Goal: Transaction & Acquisition: Subscribe to service/newsletter

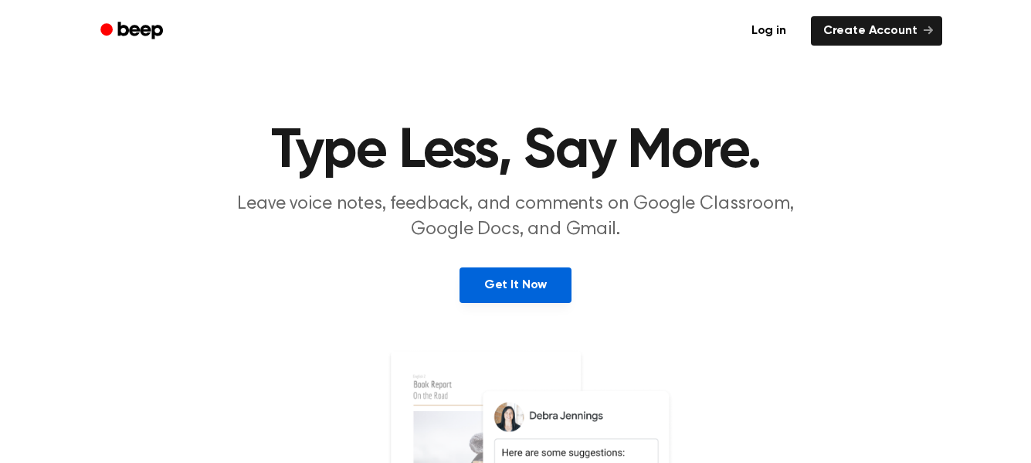
click at [526, 283] on link "Get It Now" at bounding box center [516, 285] width 112 height 36
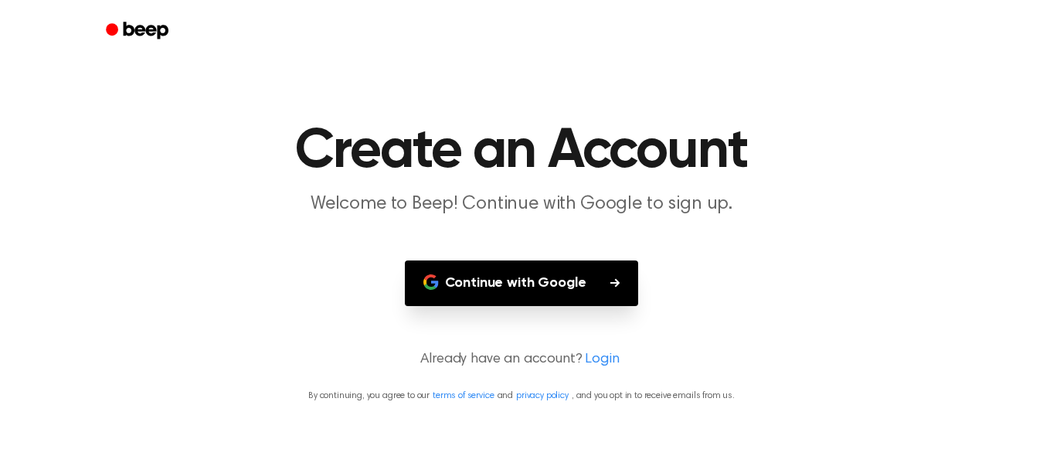
click at [495, 283] on button "Continue with Google" at bounding box center [522, 283] width 234 height 46
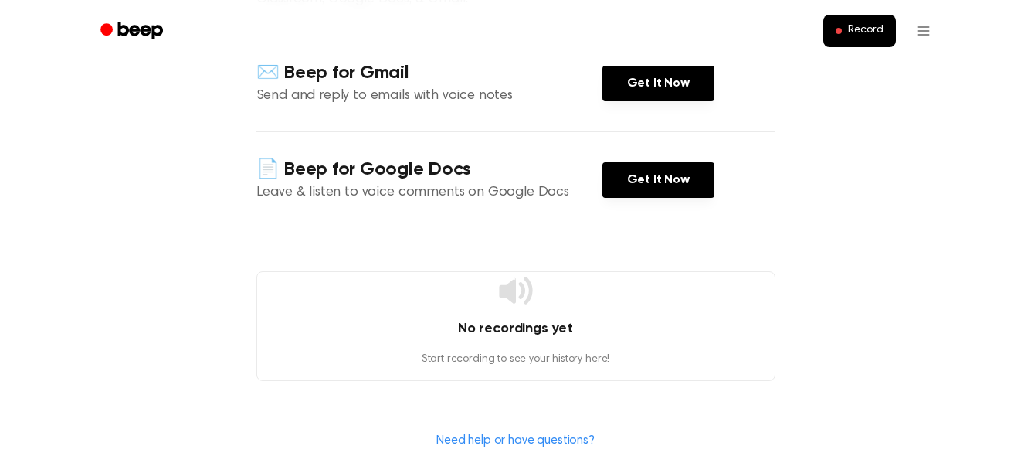
scroll to position [154, 0]
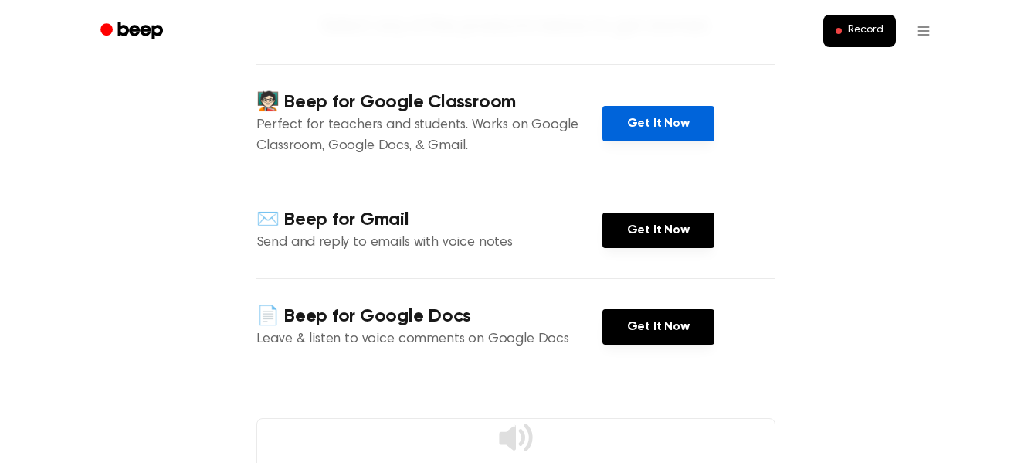
click at [661, 113] on link "Get It Now" at bounding box center [658, 124] width 112 height 36
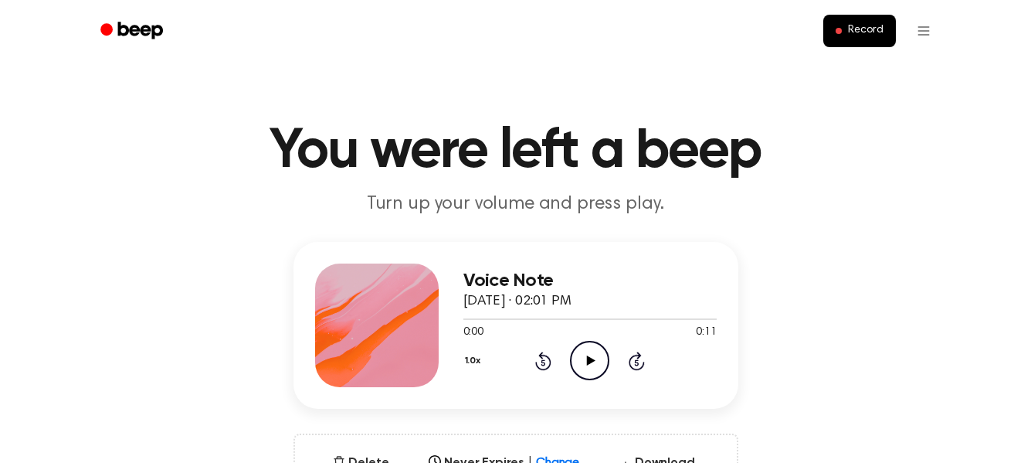
click at [584, 361] on icon "Play Audio" at bounding box center [589, 360] width 39 height 39
click at [588, 365] on icon "Play Audio" at bounding box center [589, 360] width 39 height 39
